Goal: Transaction & Acquisition: Purchase product/service

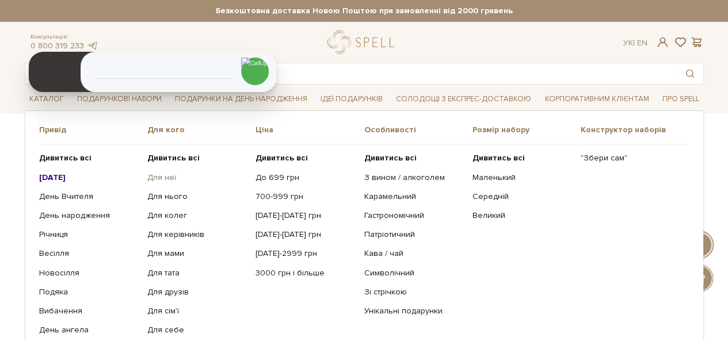
click at [162, 179] on link "Для неї" at bounding box center [197, 178] width 100 height 10
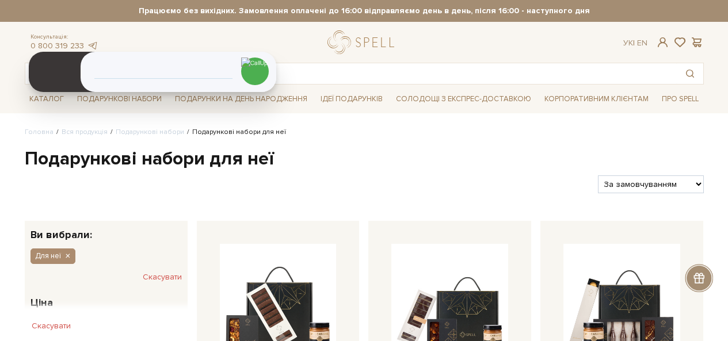
drag, startPoint x: 0, startPoint y: 0, endPoint x: 605, endPoint y: 187, distance: 633.3
click at [605, 186] on select "За замовчуванням За Ціною (зростання) За Ціною (зменшення) Новинки За популярні…" at bounding box center [650, 184] width 105 height 18
select select "https://spellchocolate.com/our-productions/podarunkovi-box/dlja-neji?sort=p.pri…"
click at [598, 175] on select "За замовчуванням За Ціною (зростання) За Ціною (зменшення) Новинки За популярні…" at bounding box center [650, 184] width 105 height 18
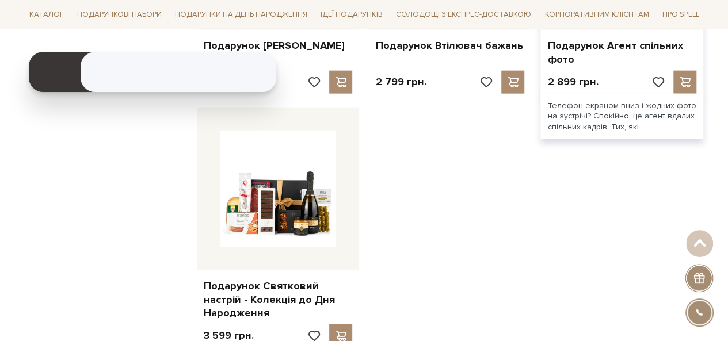
scroll to position [1438, 0]
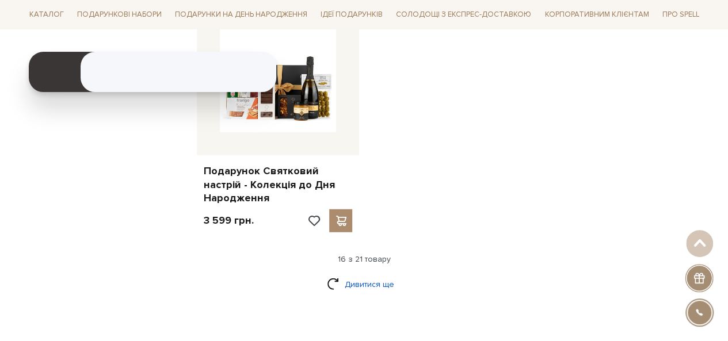
click at [388, 278] on link "Дивитися ще" at bounding box center [364, 284] width 75 height 20
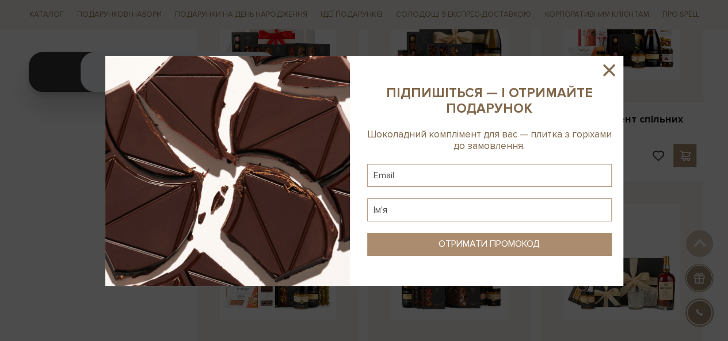
scroll to position [1208, 0]
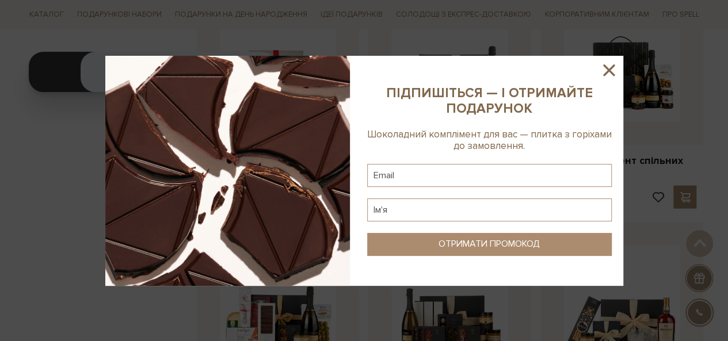
click at [601, 73] on icon at bounding box center [609, 70] width 20 height 20
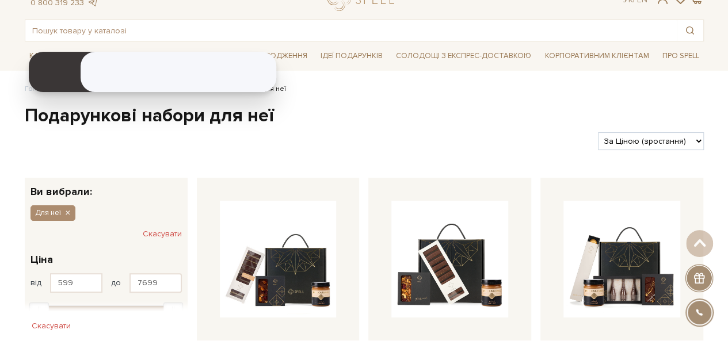
scroll to position [0, 0]
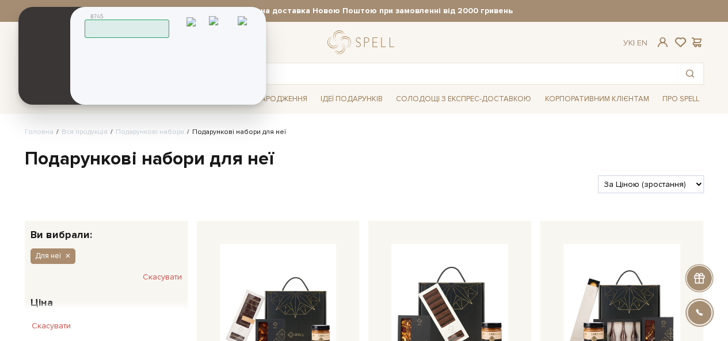
drag, startPoint x: 51, startPoint y: 64, endPoint x: 35, endPoint y: 37, distance: 31.2
click at [30, 36] on icon at bounding box center [30, 36] width 0 height 0
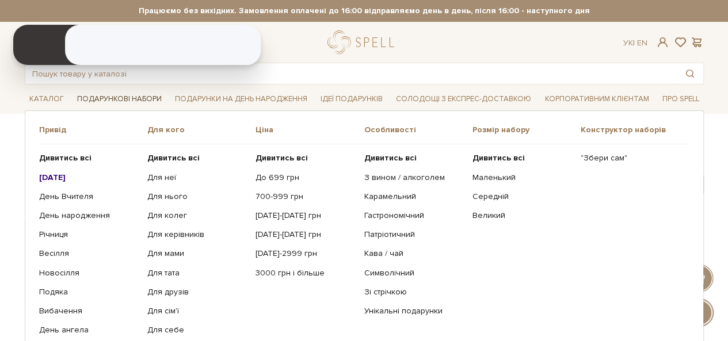
click at [132, 97] on link "Подарункові набори" at bounding box center [119, 99] width 94 height 18
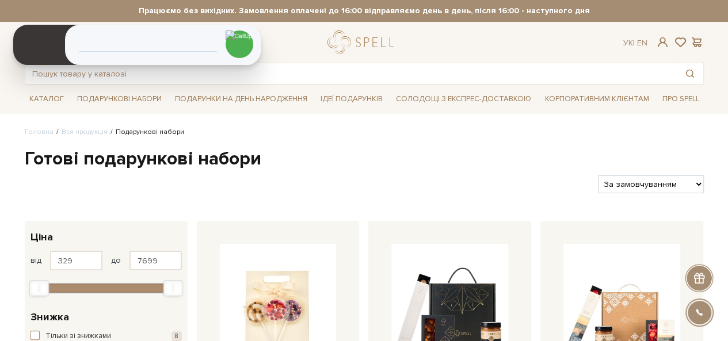
click at [674, 186] on select "За замовчуванням За Ціною (зростання) За Ціною (зменшення) Новинки За популярні…" at bounding box center [650, 184] width 105 height 18
select select "https://spellchocolate.com/our-productions/podarunkovi-box/?sort=p.price&order=…"
click at [598, 175] on select "За замовчуванням За Ціною (зростання) За Ціною (зменшення) Новинки За популярні…" at bounding box center [650, 184] width 105 height 18
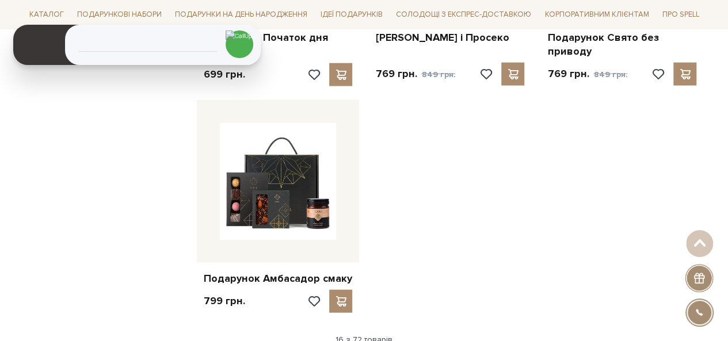
scroll to position [1380, 0]
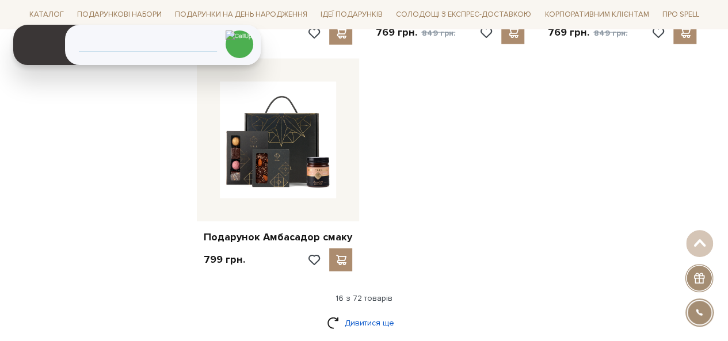
click at [377, 313] on link "Дивитися ще" at bounding box center [364, 323] width 75 height 20
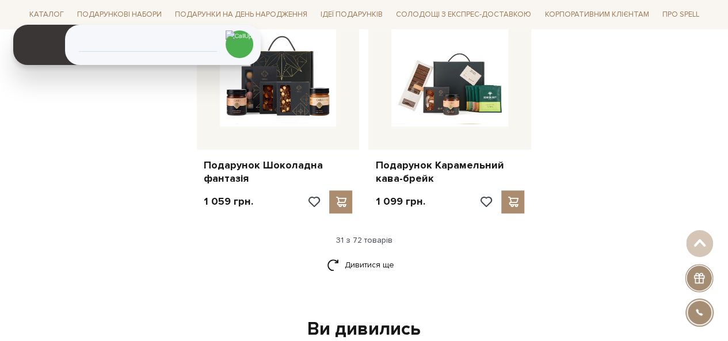
scroll to position [2703, 0]
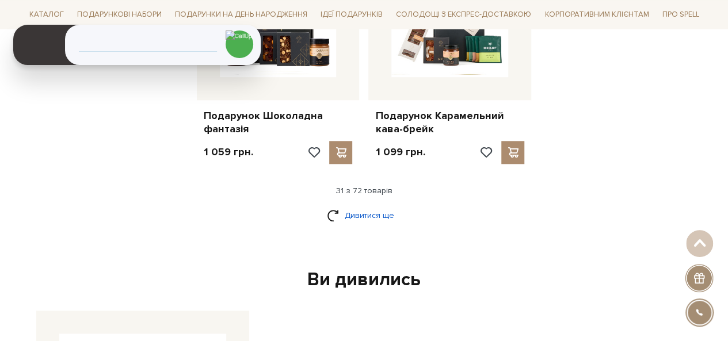
click at [371, 205] on link "Дивитися ще" at bounding box center [364, 215] width 75 height 20
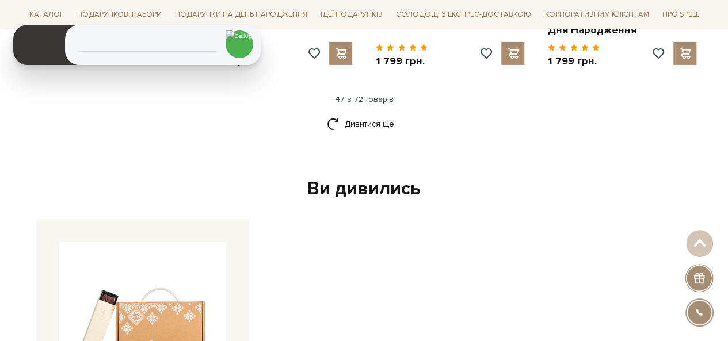
scroll to position [4026, 0]
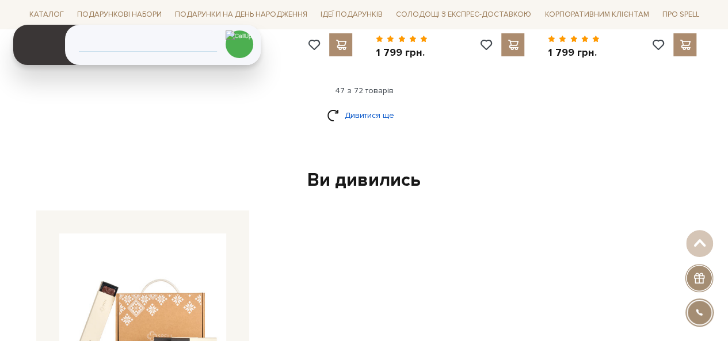
click at [365, 105] on link "Дивитися ще" at bounding box center [364, 115] width 75 height 20
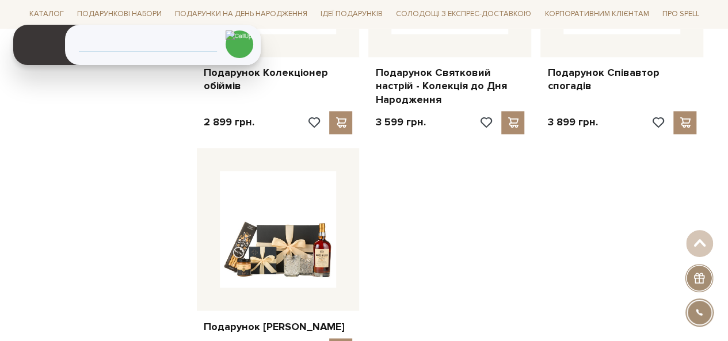
scroll to position [5292, 0]
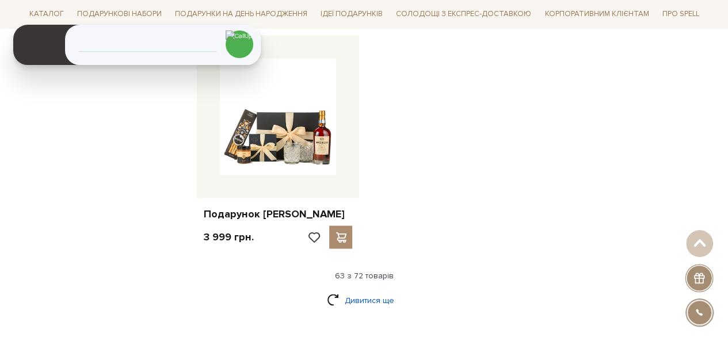
click at [389, 290] on link "Дивитися ще" at bounding box center [364, 300] width 75 height 20
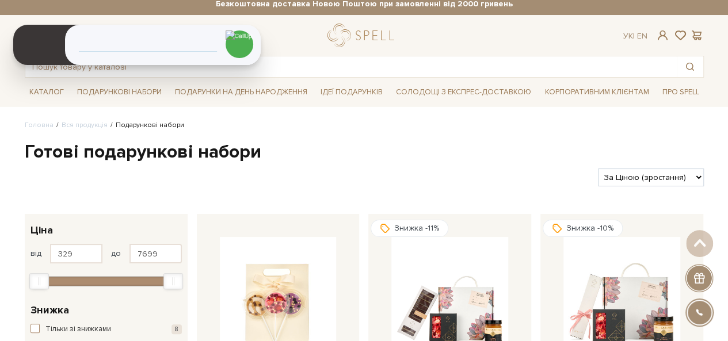
scroll to position [0, 0]
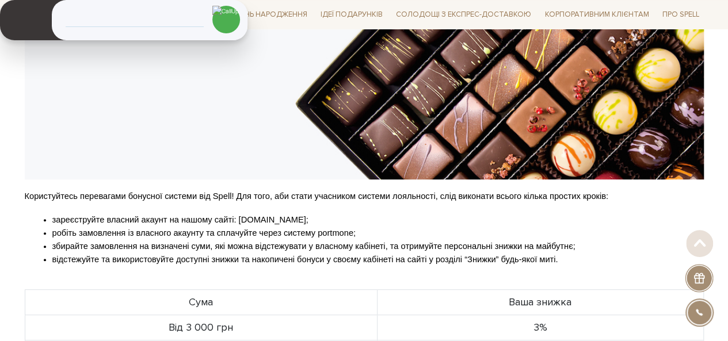
scroll to position [230, 0]
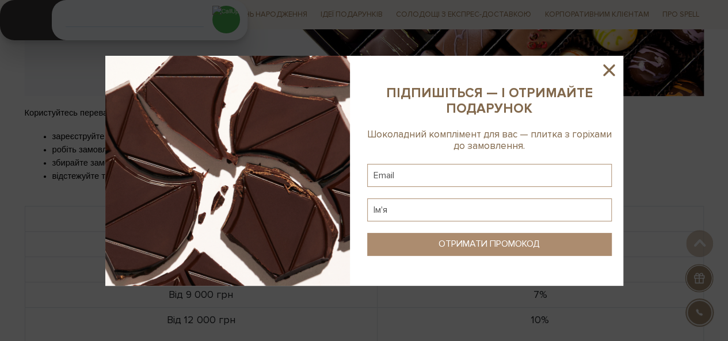
click at [606, 71] on icon at bounding box center [609, 70] width 20 height 20
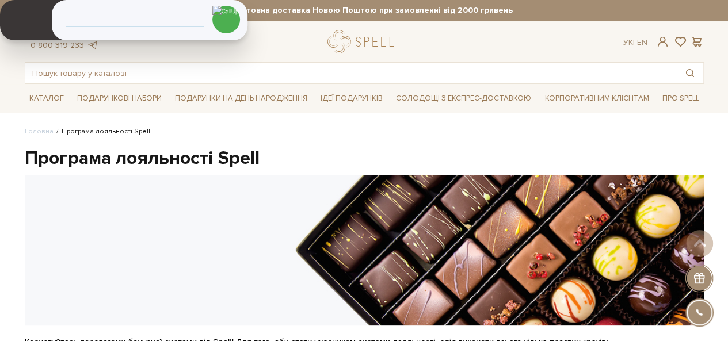
scroll to position [0, 0]
